Goal: Task Accomplishment & Management: Manage account settings

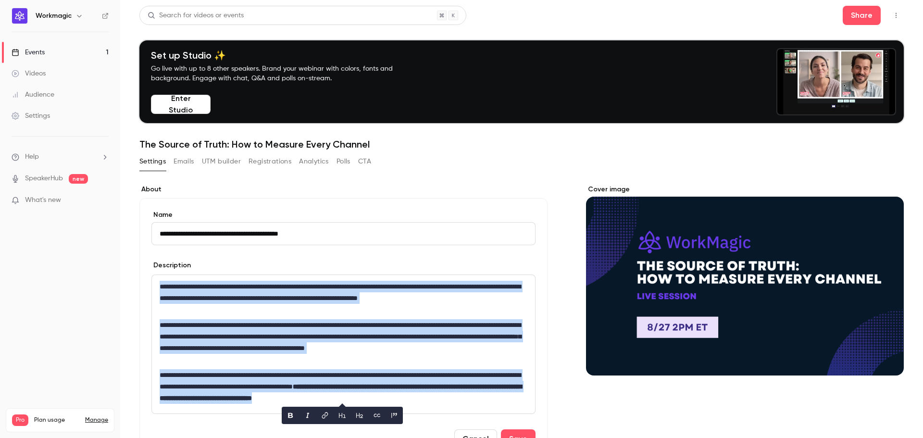
scroll to position [140, 0]
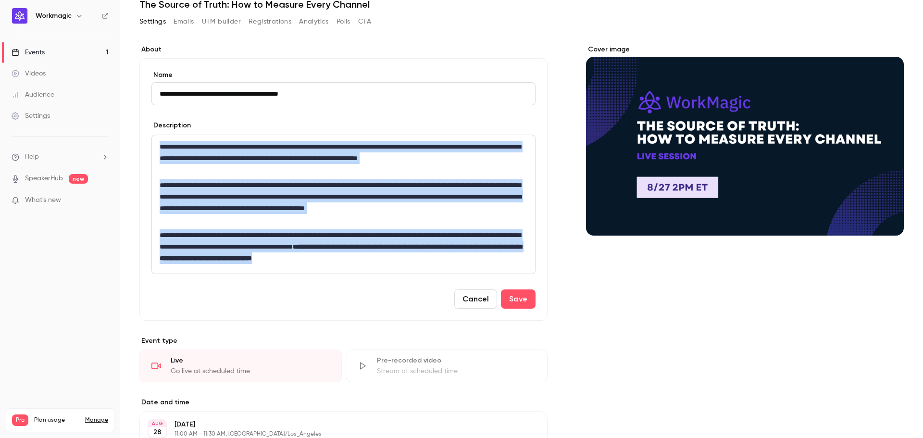
click at [396, 251] on p "**********" at bounding box center [342, 246] width 364 height 35
drag, startPoint x: 512, startPoint y: 257, endPoint x: 146, endPoint y: 133, distance: 386.2
click at [146, 133] on div "**********" at bounding box center [343, 189] width 408 height 262
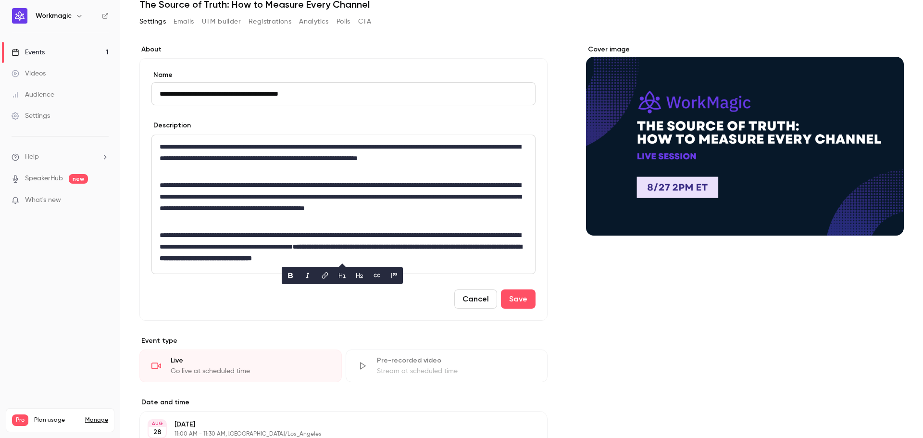
scroll to position [0, 0]
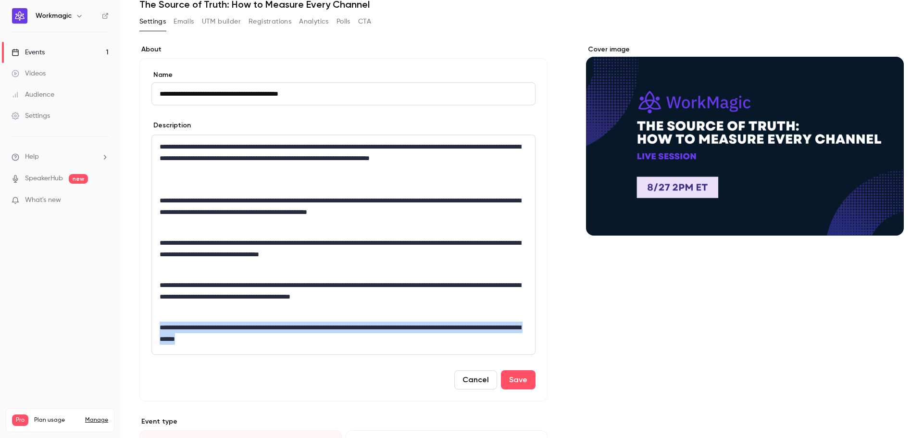
drag, startPoint x: 266, startPoint y: 332, endPoint x: 143, endPoint y: 320, distance: 123.7
click at [143, 320] on div "**********" at bounding box center [343, 229] width 408 height 343
click at [287, 358] on icon "bold" at bounding box center [284, 356] width 5 height 5
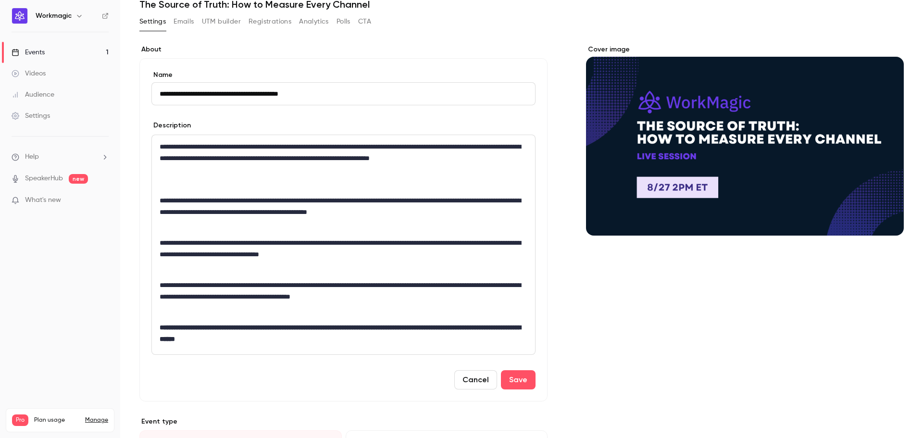
click at [301, 277] on div "**********" at bounding box center [343, 244] width 383 height 219
click at [516, 378] on button "Save" at bounding box center [518, 379] width 35 height 19
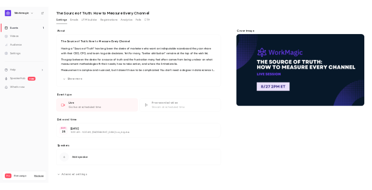
scroll to position [144, 0]
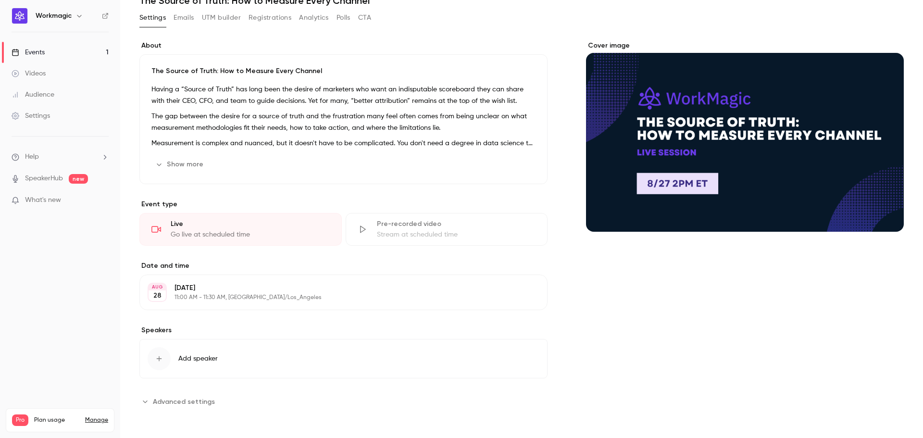
click at [196, 299] on p "11:00 AM - 11:30 AM, [GEOGRAPHIC_DATA]/Los_Angeles" at bounding box center [336, 298] width 322 height 8
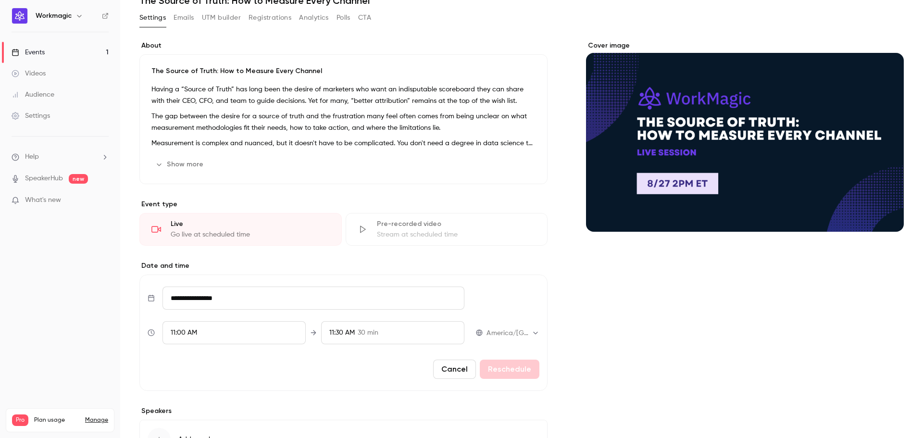
click at [340, 334] on span "11:30 AM" at bounding box center [341, 332] width 25 height 7
click at [392, 242] on div "11:45 AM 45 min" at bounding box center [389, 244] width 125 height 10
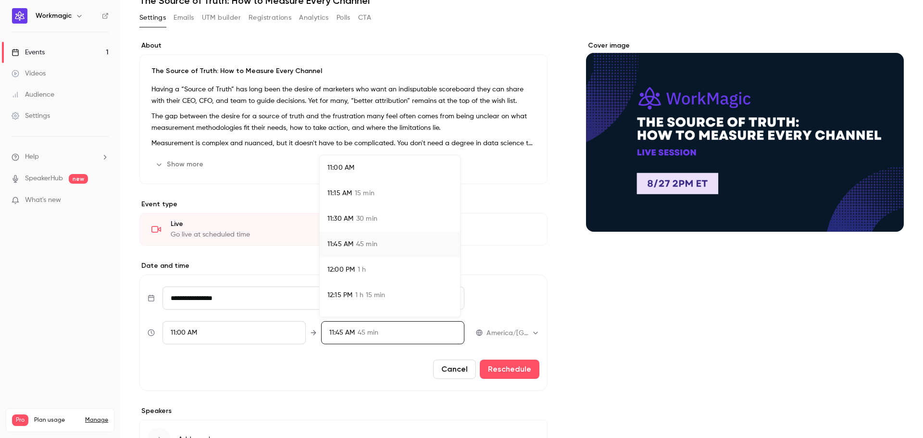
click at [527, 371] on div at bounding box center [461, 219] width 923 height 438
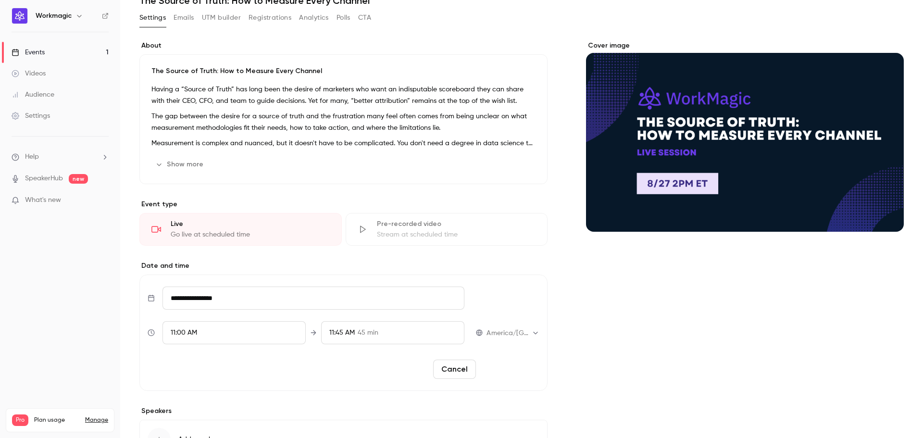
click at [518, 368] on button "Reschedule" at bounding box center [510, 369] width 60 height 19
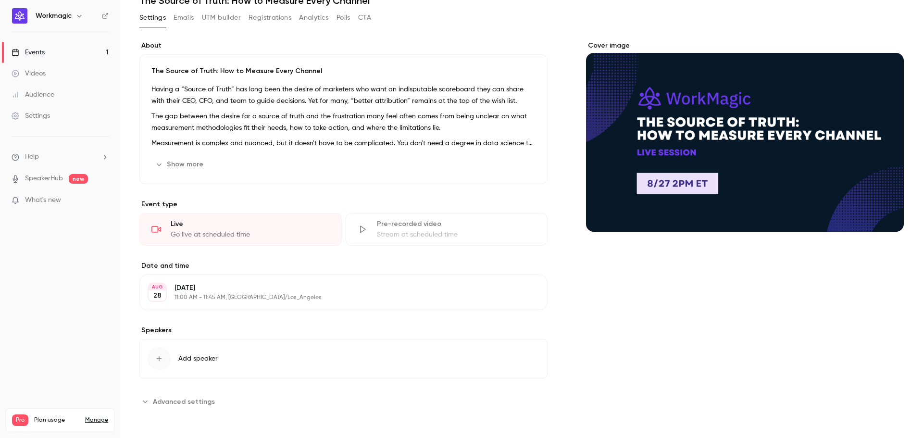
click at [881, 208] on button "Cover image" at bounding box center [886, 214] width 19 height 19
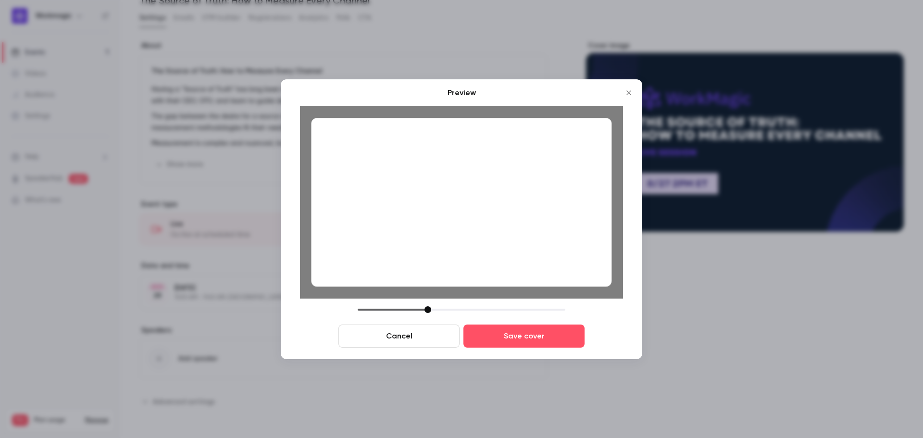
drag, startPoint x: 430, startPoint y: 308, endPoint x: 428, endPoint y: 317, distance: 9.9
click at [428, 317] on div "Cancel Save cover" at bounding box center [461, 326] width 323 height 41
click at [495, 245] on div at bounding box center [461, 202] width 300 height 169
click at [515, 335] on button "Save cover" at bounding box center [523, 336] width 121 height 23
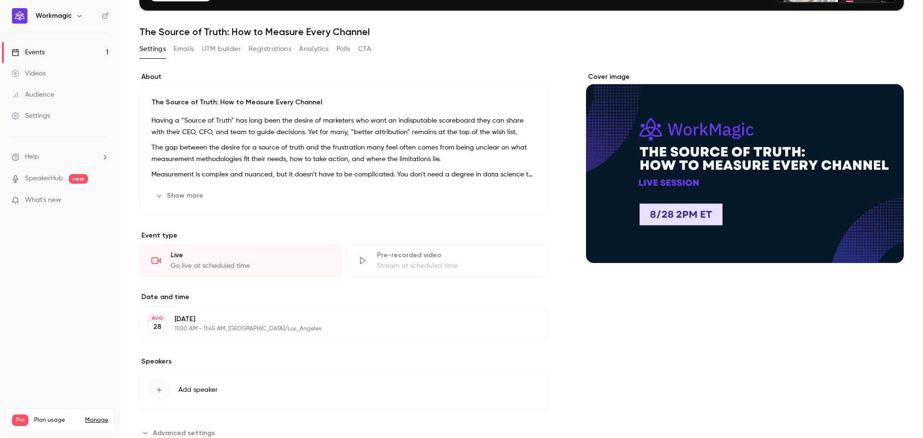
scroll to position [96, 0]
